Goal: Information Seeking & Learning: Learn about a topic

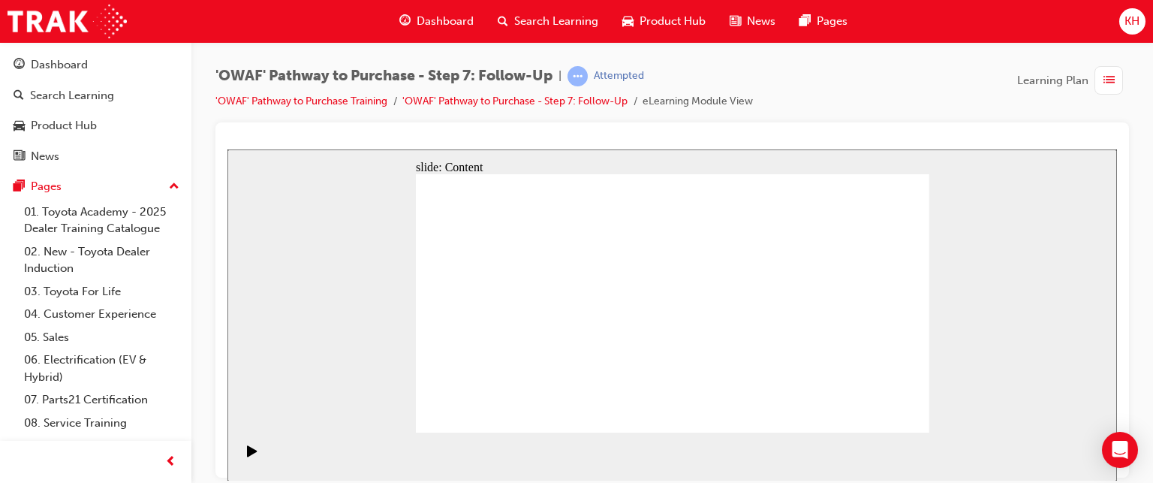
scroll to position [63, 0]
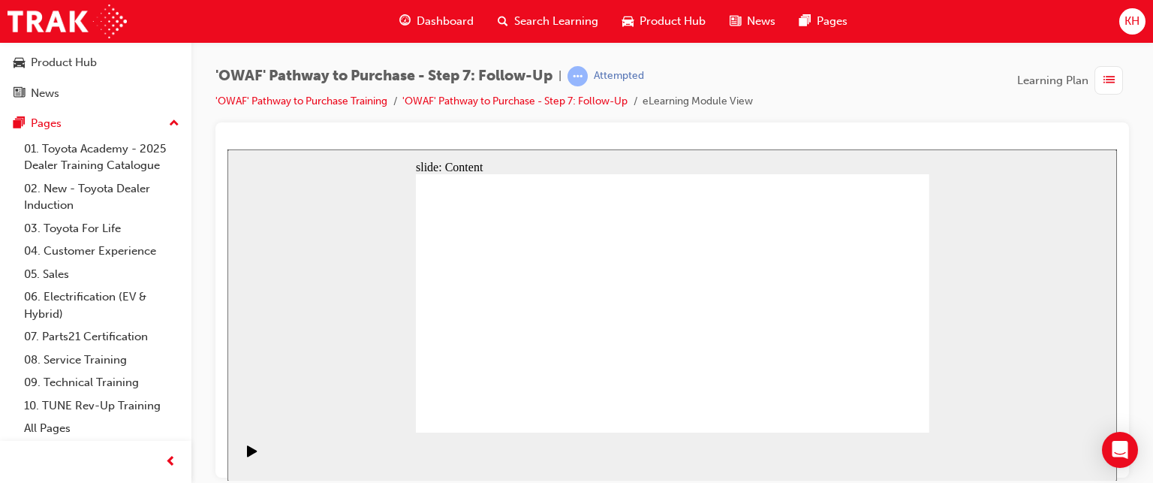
drag, startPoint x: 742, startPoint y: 217, endPoint x: 793, endPoint y: 246, distance: 58.9
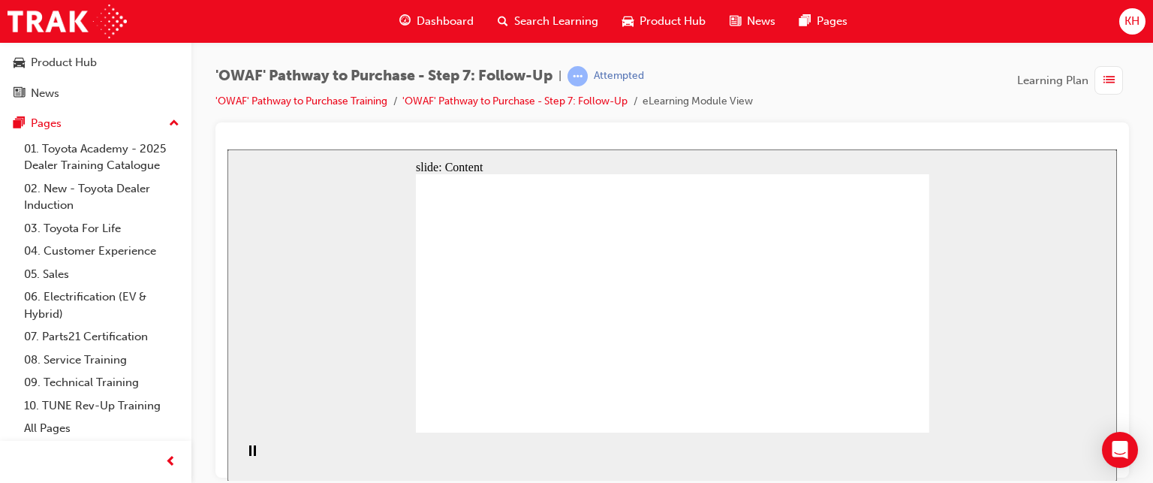
drag, startPoint x: 623, startPoint y: 252, endPoint x: 676, endPoint y: 252, distance: 52.6
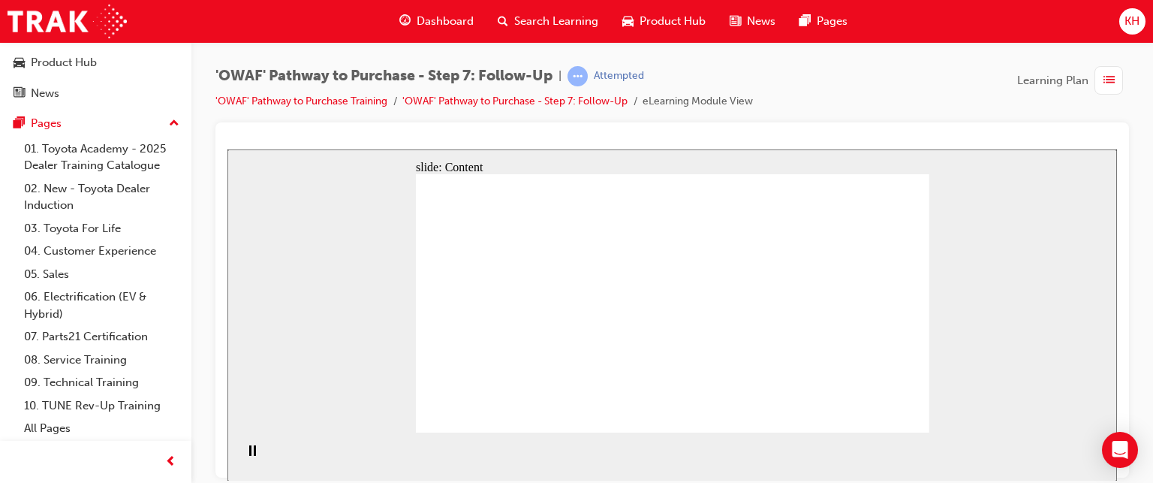
drag, startPoint x: 635, startPoint y: 238, endPoint x: 687, endPoint y: 233, distance: 52.1
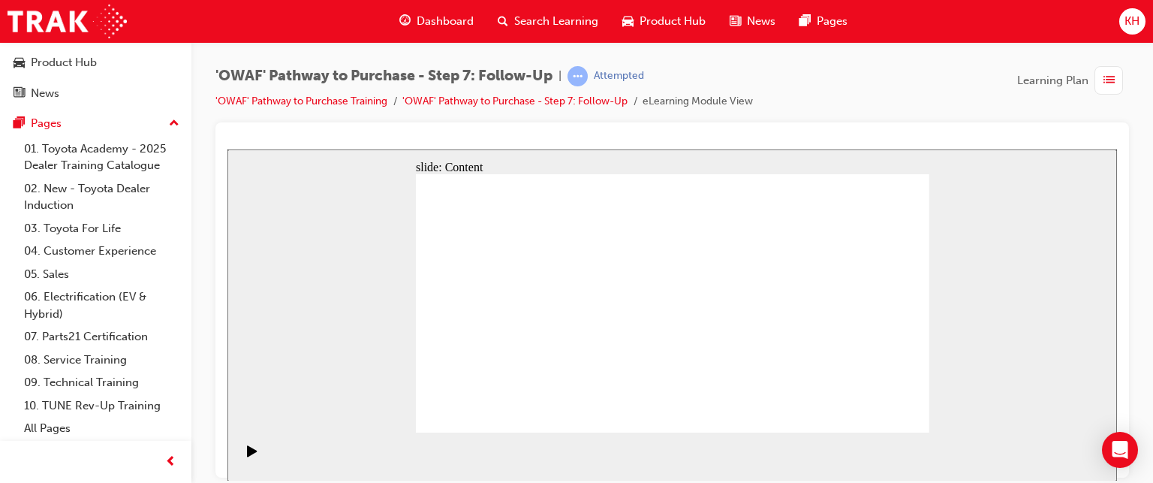
drag, startPoint x: 899, startPoint y: 421, endPoint x: 888, endPoint y: 414, distance: 13.1
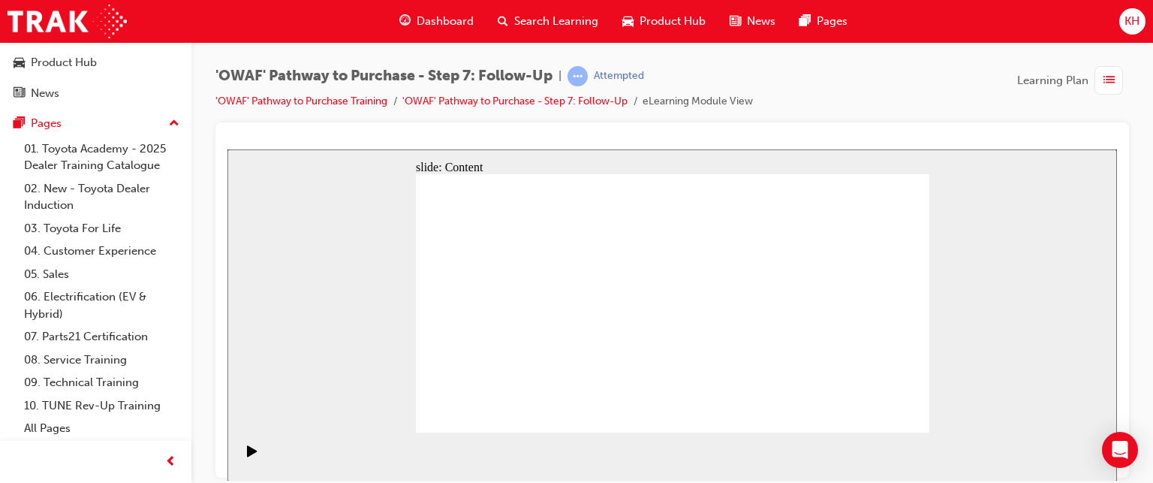
drag, startPoint x: 908, startPoint y: 421, endPoint x: 903, endPoint y: 414, distance: 8.6
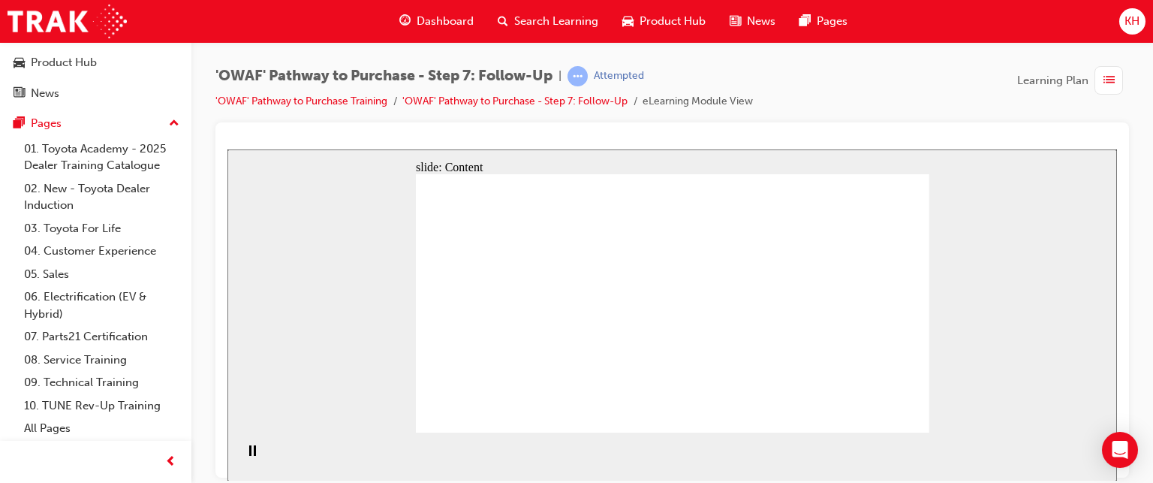
drag, startPoint x: 693, startPoint y: 215, endPoint x: 711, endPoint y: 213, distance: 18.2
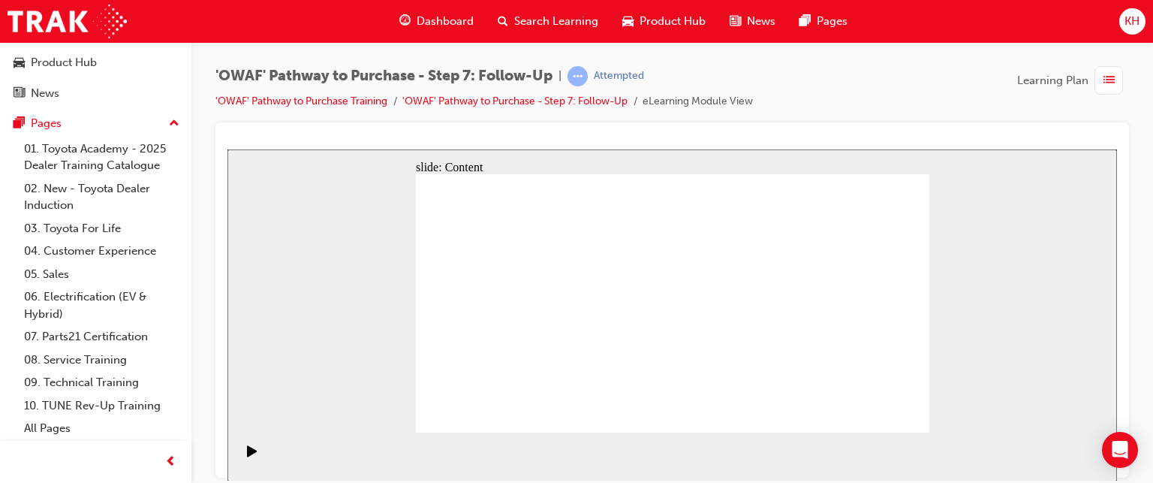
drag, startPoint x: 840, startPoint y: 230, endPoint x: 822, endPoint y: 255, distance: 30.6
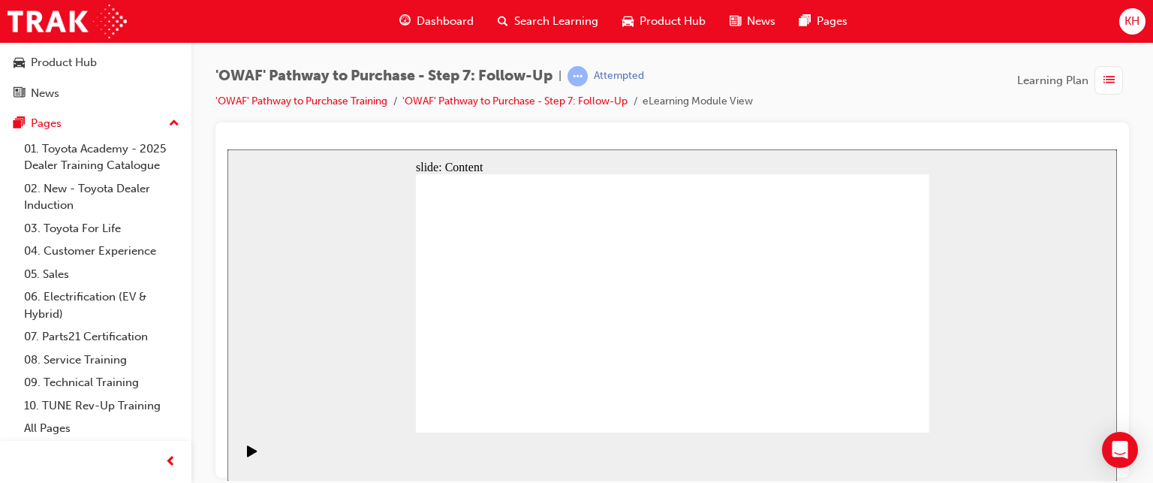
radio input "true"
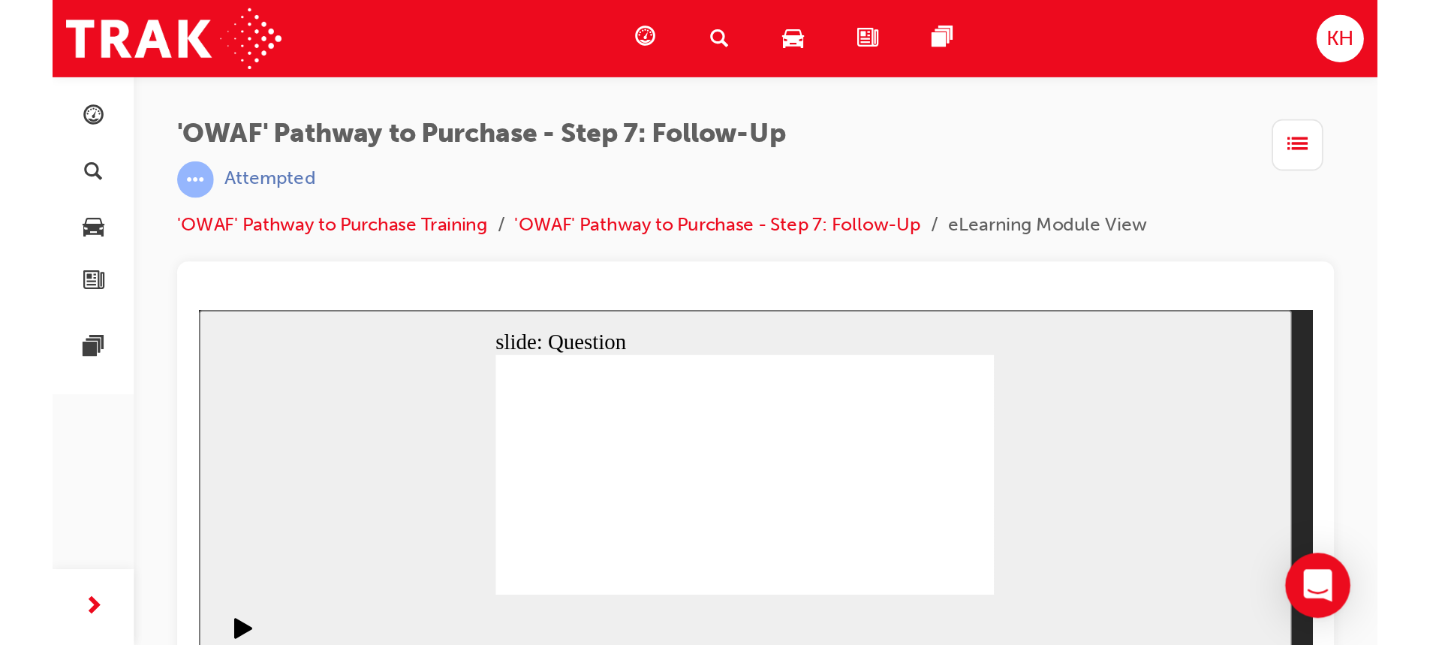
scroll to position [0, 0]
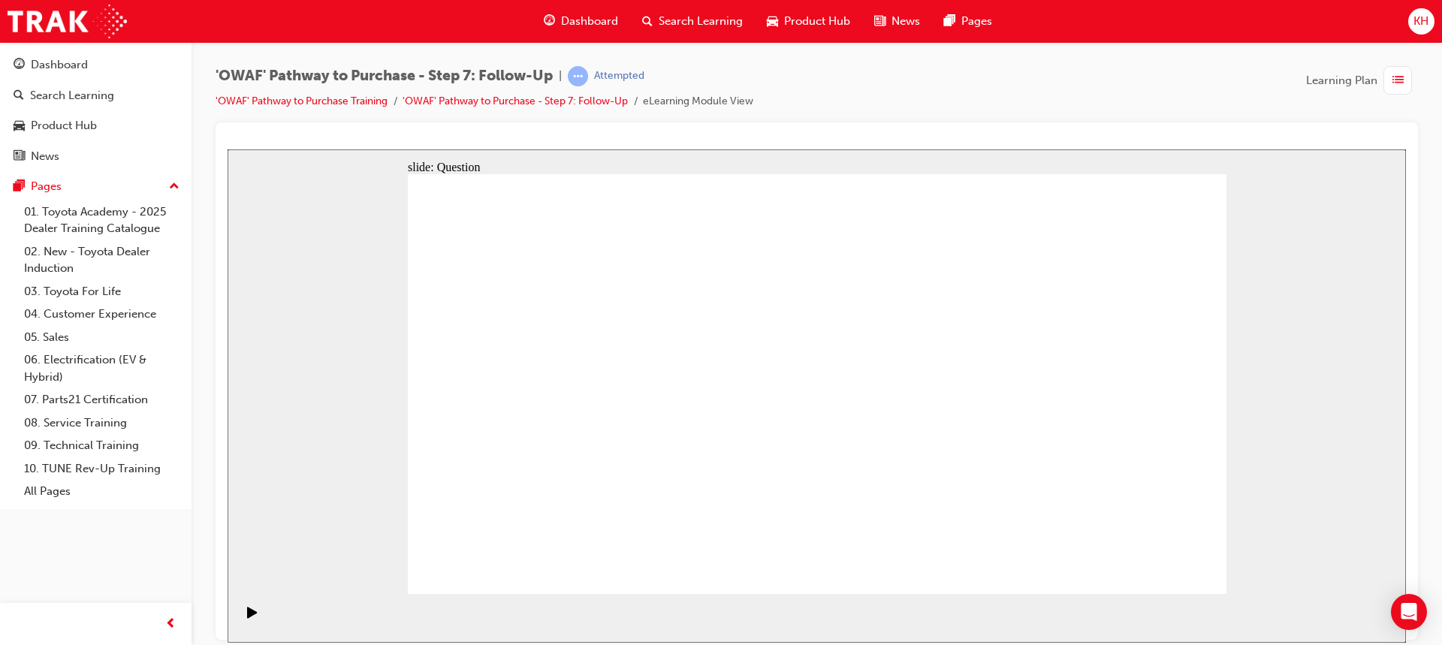
drag, startPoint x: 680, startPoint y: 511, endPoint x: 838, endPoint y: 347, distance: 227.8
drag, startPoint x: 846, startPoint y: 538, endPoint x: 643, endPoint y: 369, distance: 263.9
drag, startPoint x: 683, startPoint y: 526, endPoint x: 704, endPoint y: 413, distance: 114.7
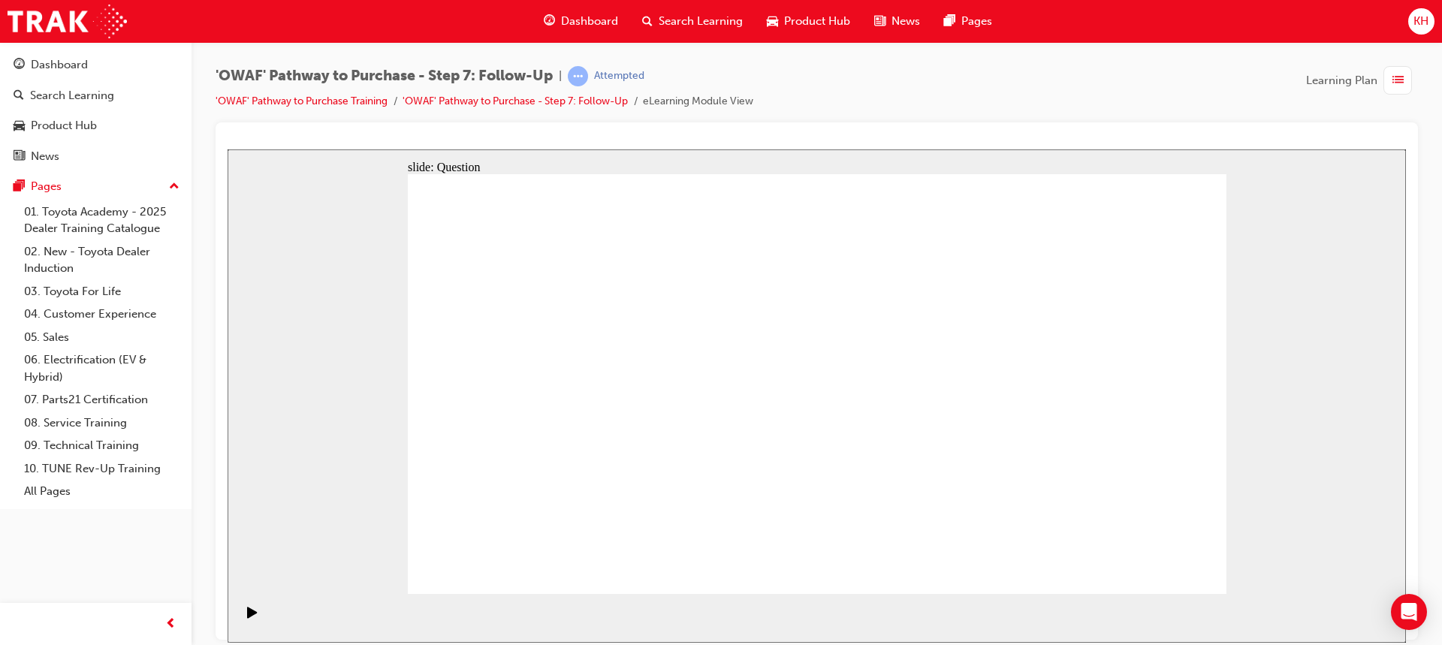
drag, startPoint x: 717, startPoint y: 418, endPoint x: 698, endPoint y: 504, distance: 87.8
drag, startPoint x: 950, startPoint y: 502, endPoint x: 673, endPoint y: 430, distance: 286.3
drag, startPoint x: 1153, startPoint y: 554, endPoint x: 1180, endPoint y: 563, distance: 27.8
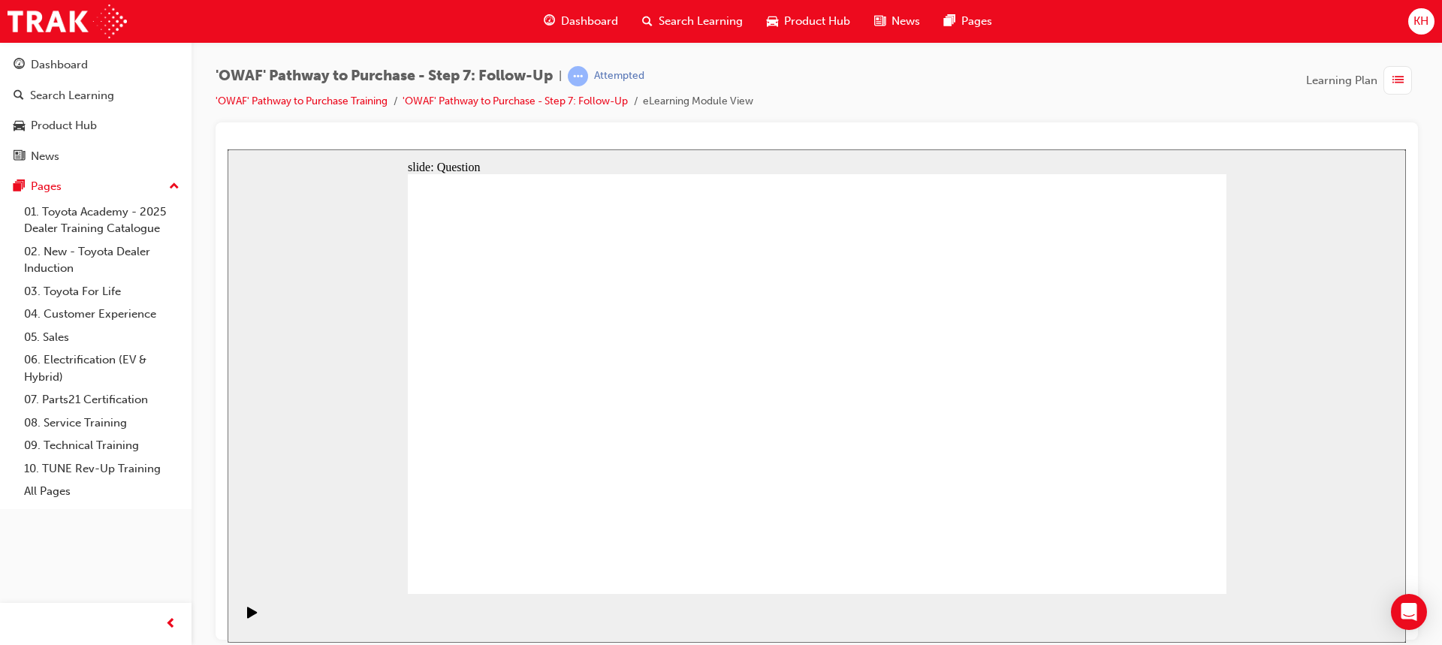
radio input "true"
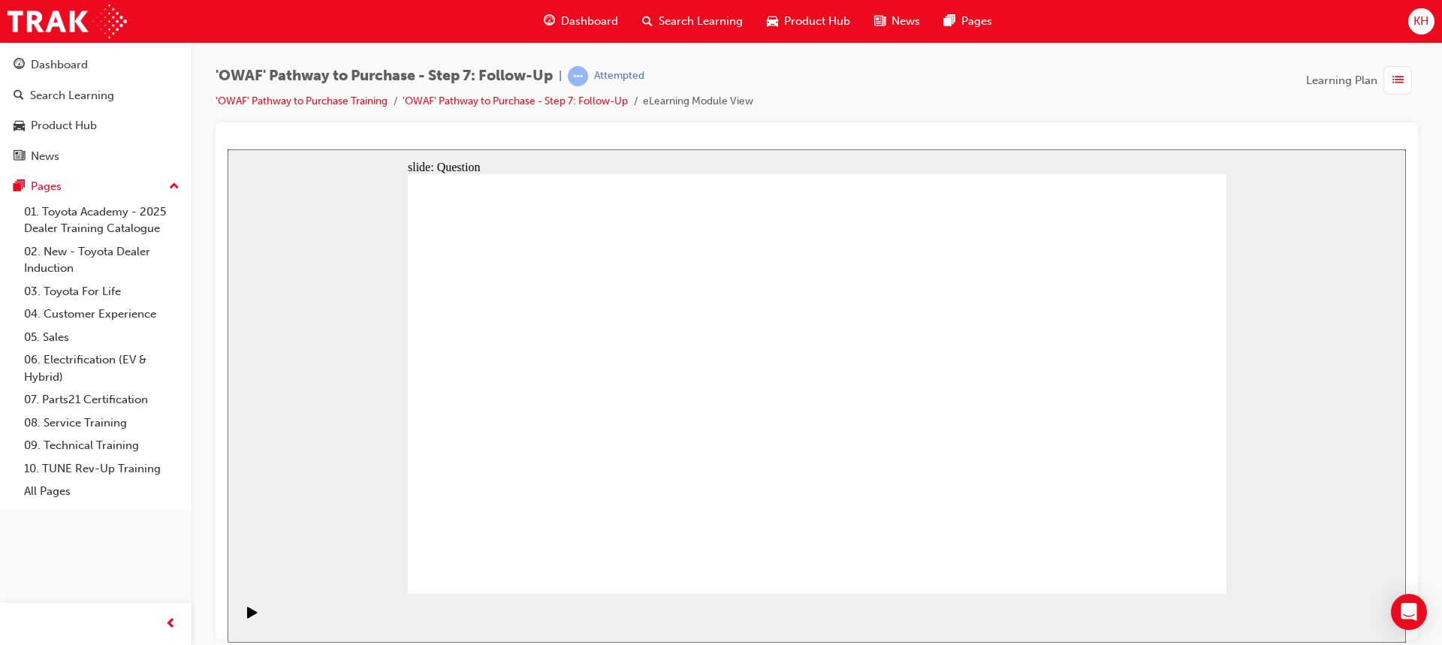
radio input "true"
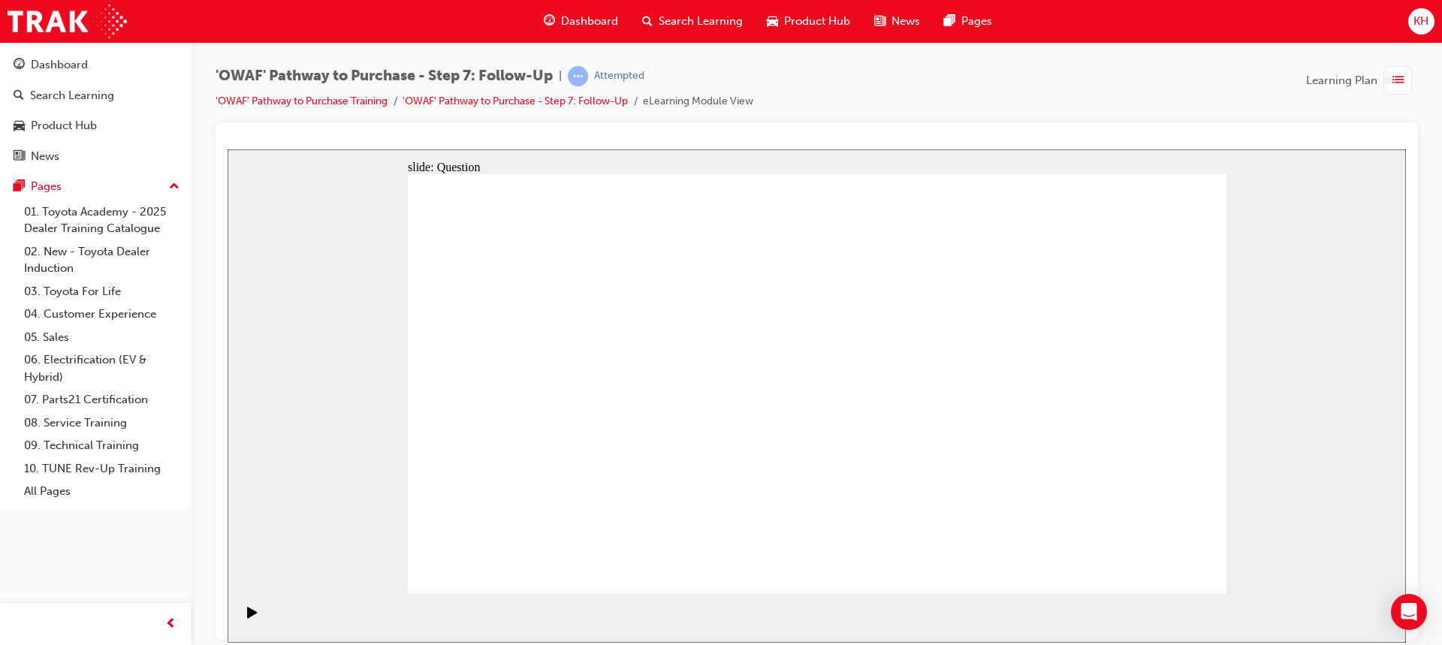
radio input "false"
radio input "true"
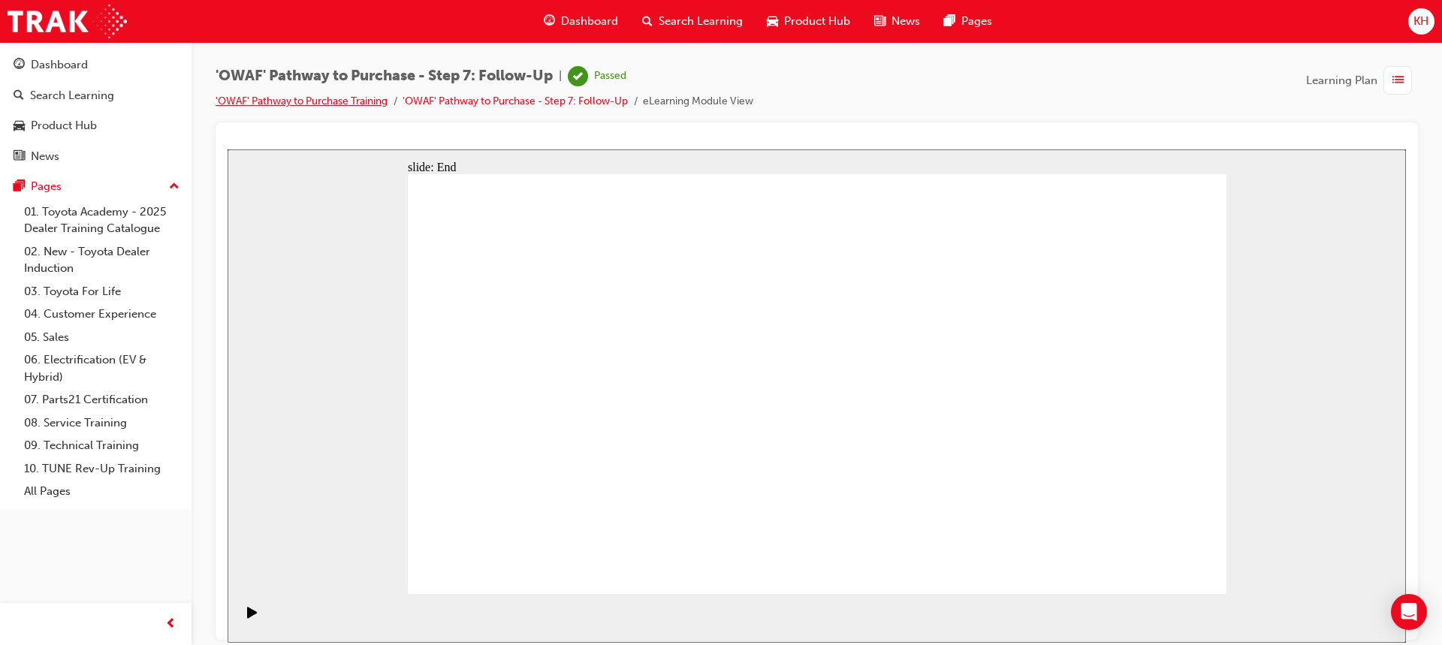
click at [325, 99] on link "'OWAF' Pathway to Purchase Training" at bounding box center [302, 101] width 172 height 13
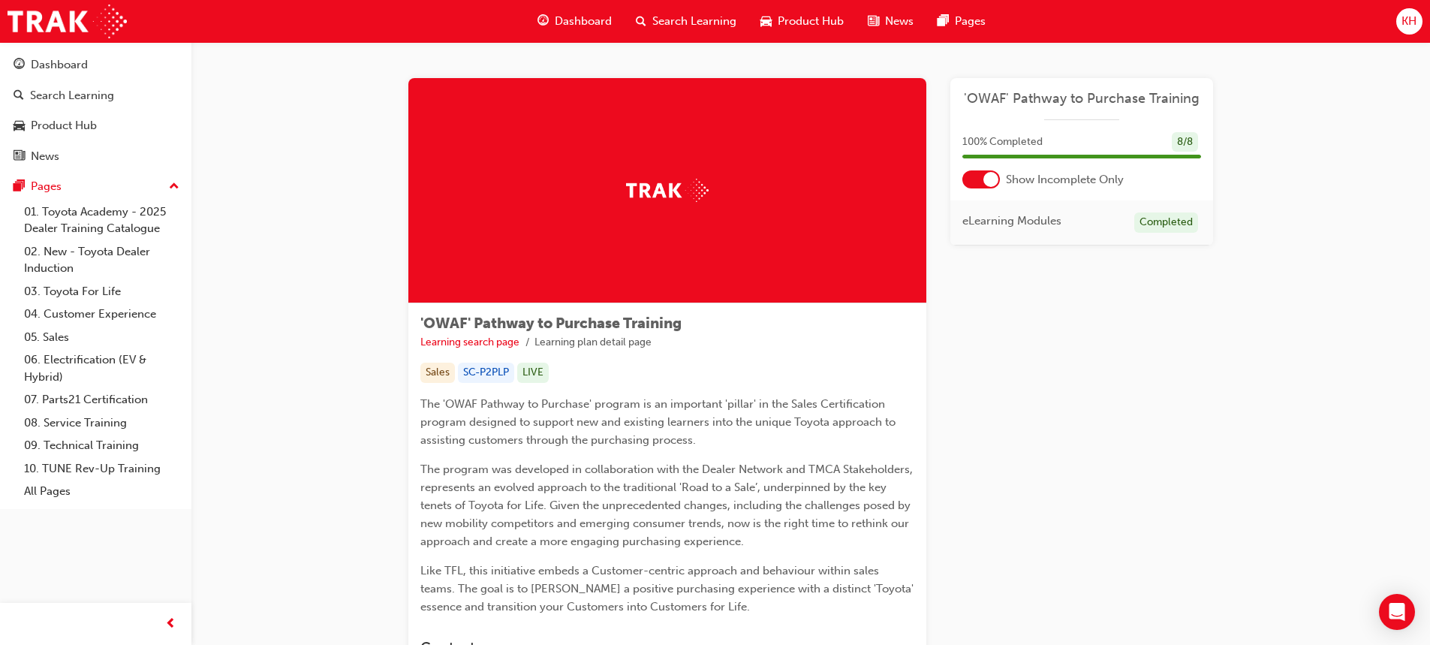
click at [592, 21] on span "Dashboard" at bounding box center [583, 21] width 57 height 17
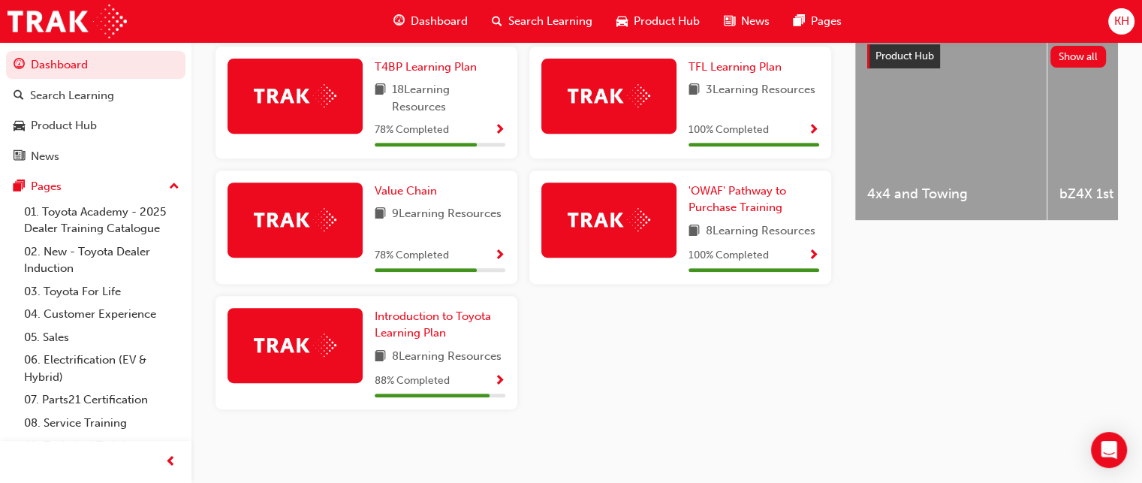
scroll to position [156, 0]
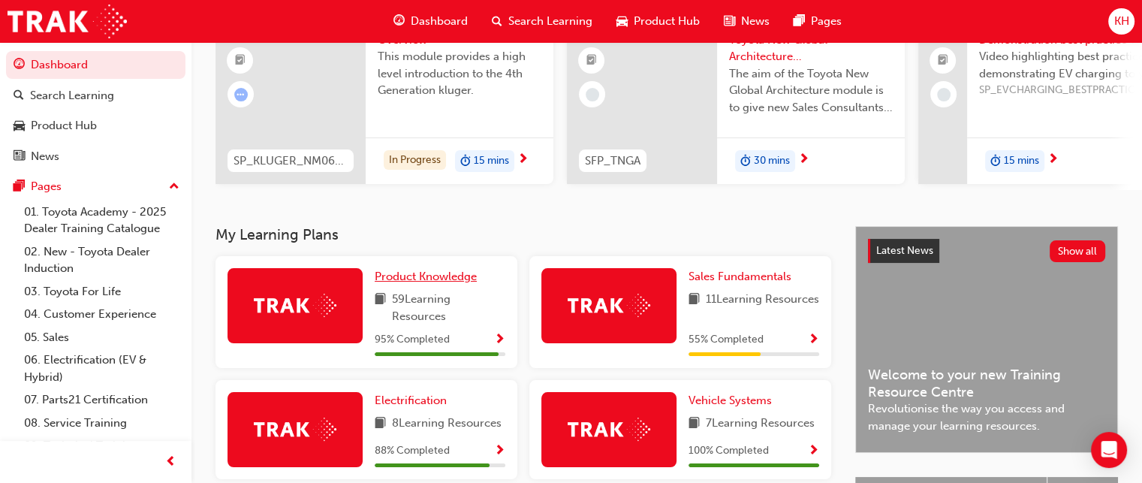
click at [442, 278] on span "Product Knowledge" at bounding box center [426, 277] width 102 height 14
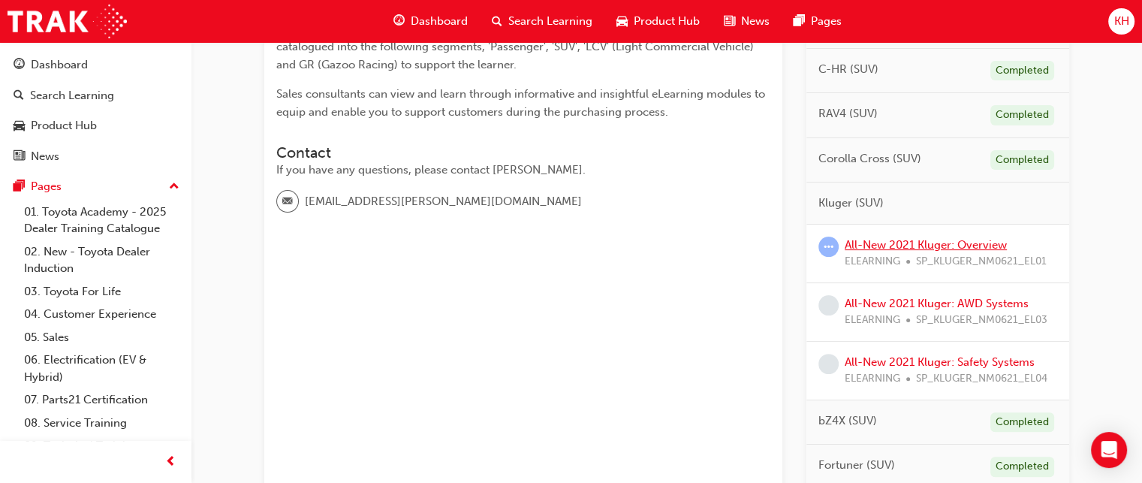
click at [864, 244] on link "All-New 2021 Kluger: Overview" at bounding box center [926, 245] width 162 height 14
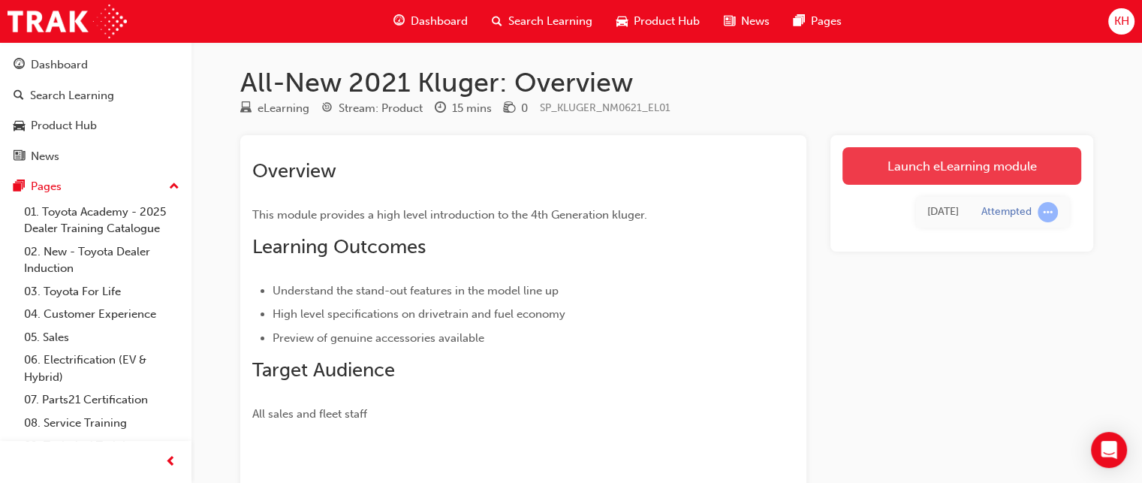
click at [906, 168] on link "Launch eLearning module" at bounding box center [962, 166] width 239 height 38
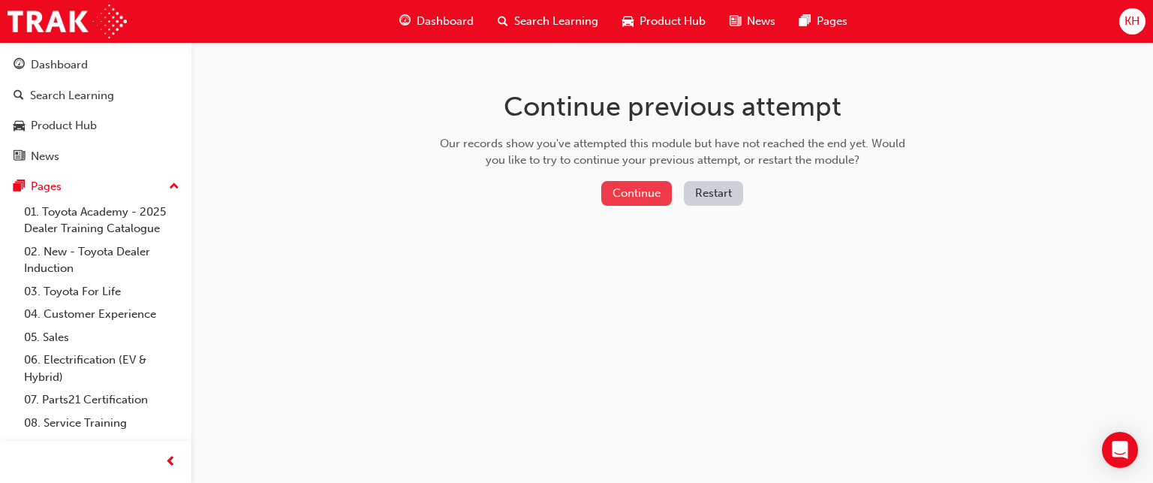
click at [625, 188] on button "Continue" at bounding box center [636, 193] width 71 height 25
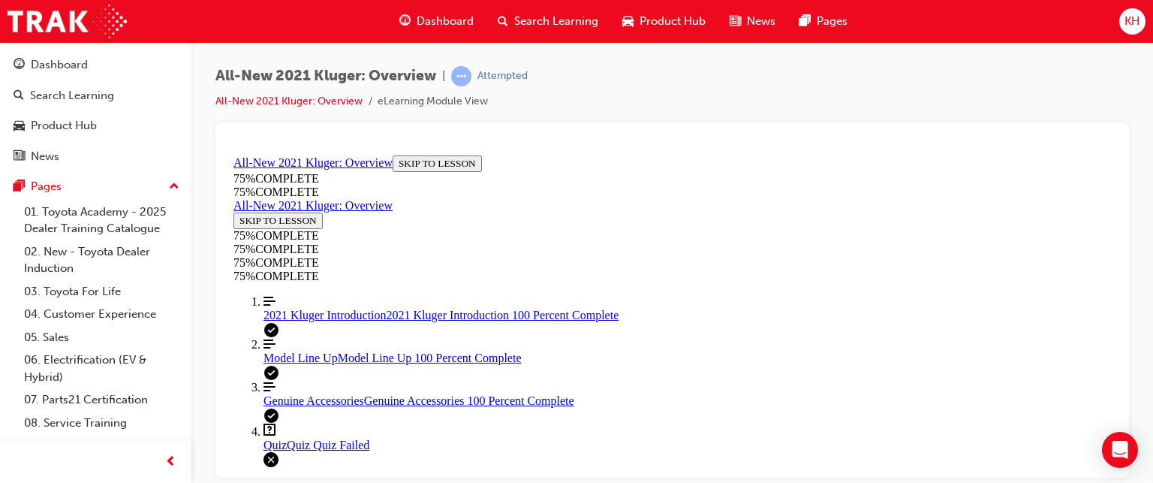
scroll to position [85, 0]
click at [344, 438] on div "Quiz Quiz Quiz Failed" at bounding box center [688, 445] width 848 height 14
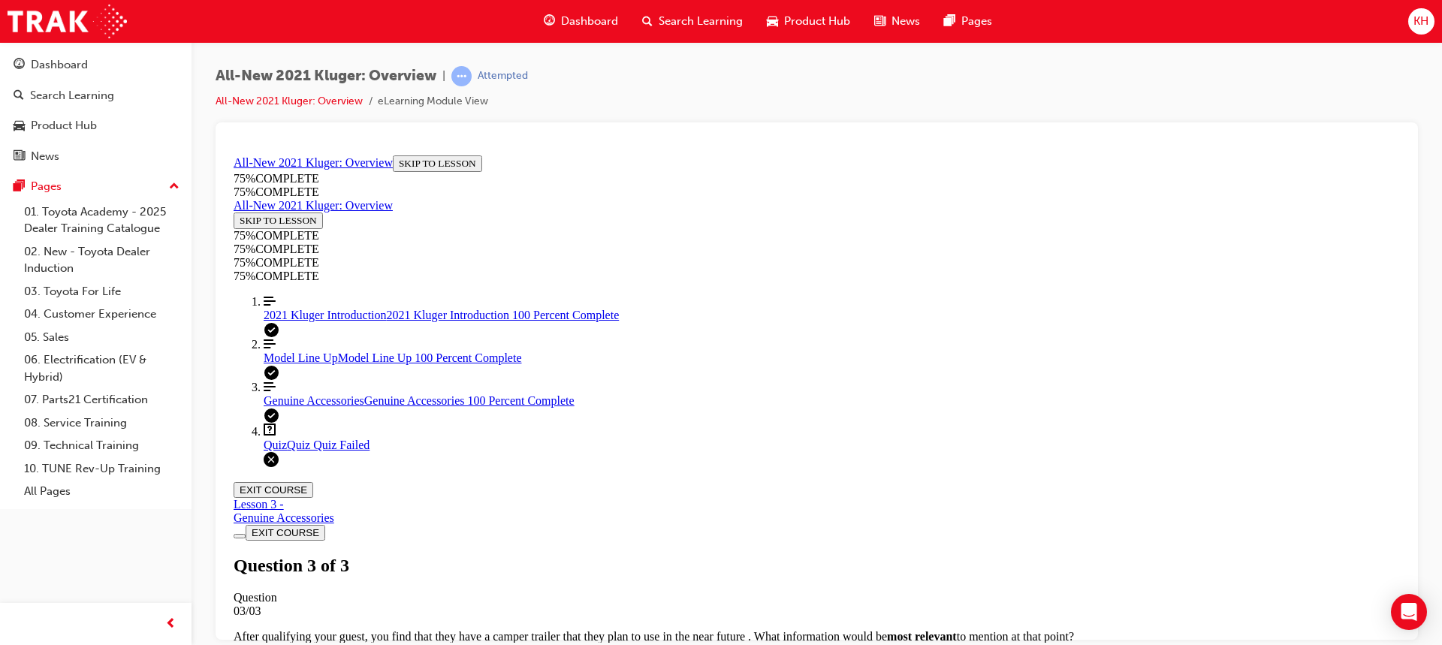
scroll to position [0, 0]
